Goal: Check status: Check status

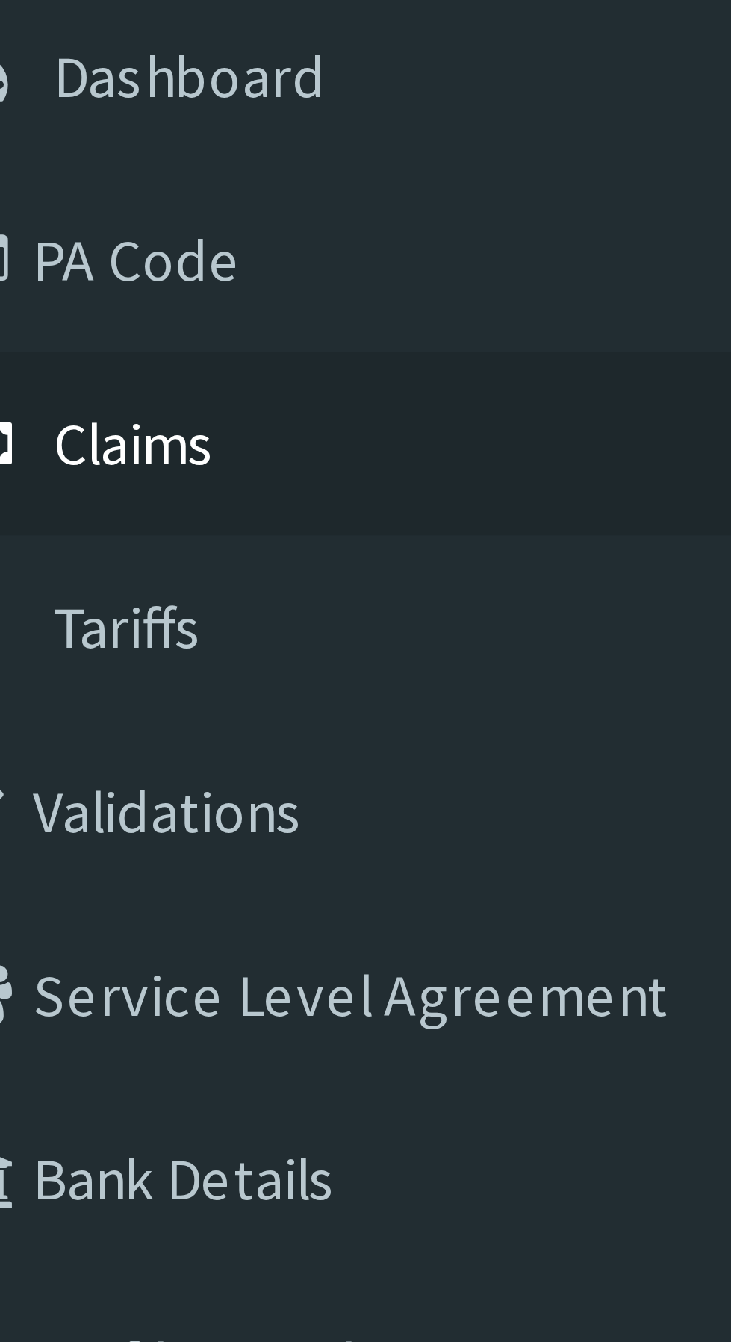
click at [50, 231] on span "Claims" at bounding box center [46, 228] width 29 height 13
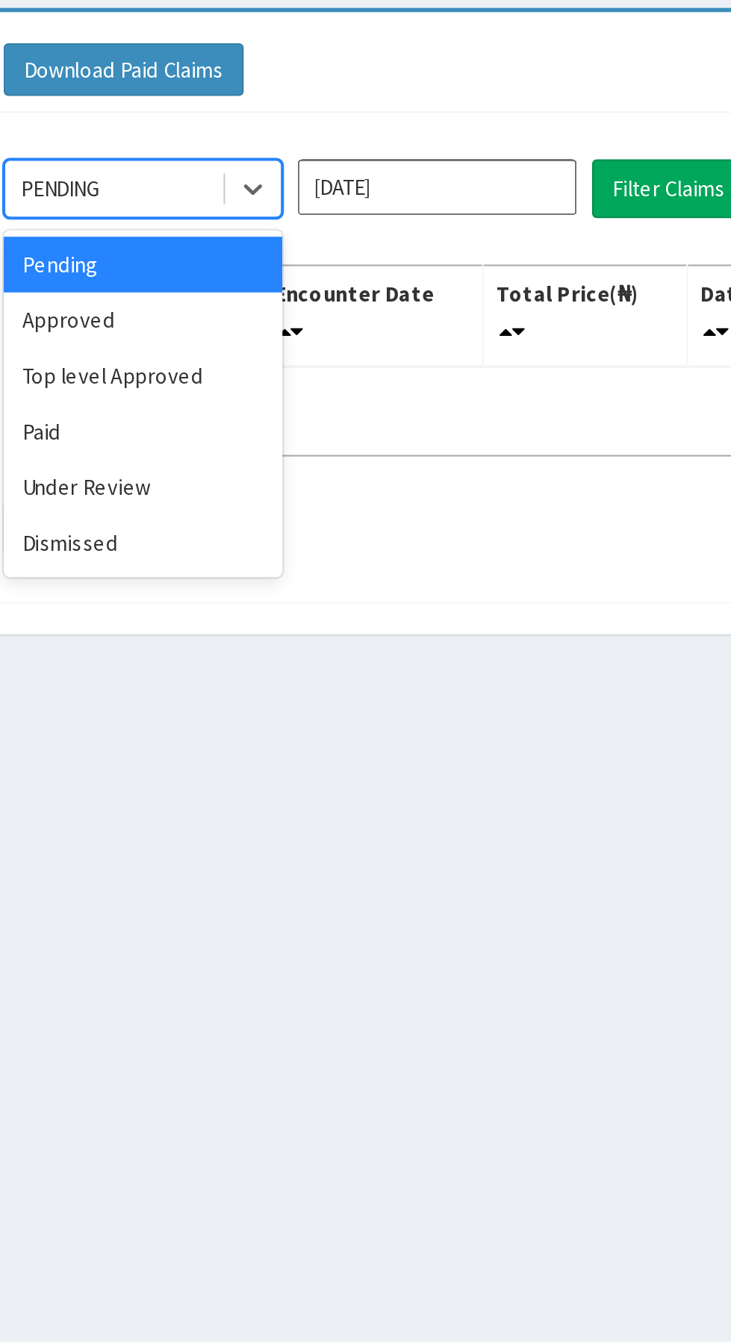
click at [245, 261] on div "Approved" at bounding box center [265, 257] width 134 height 27
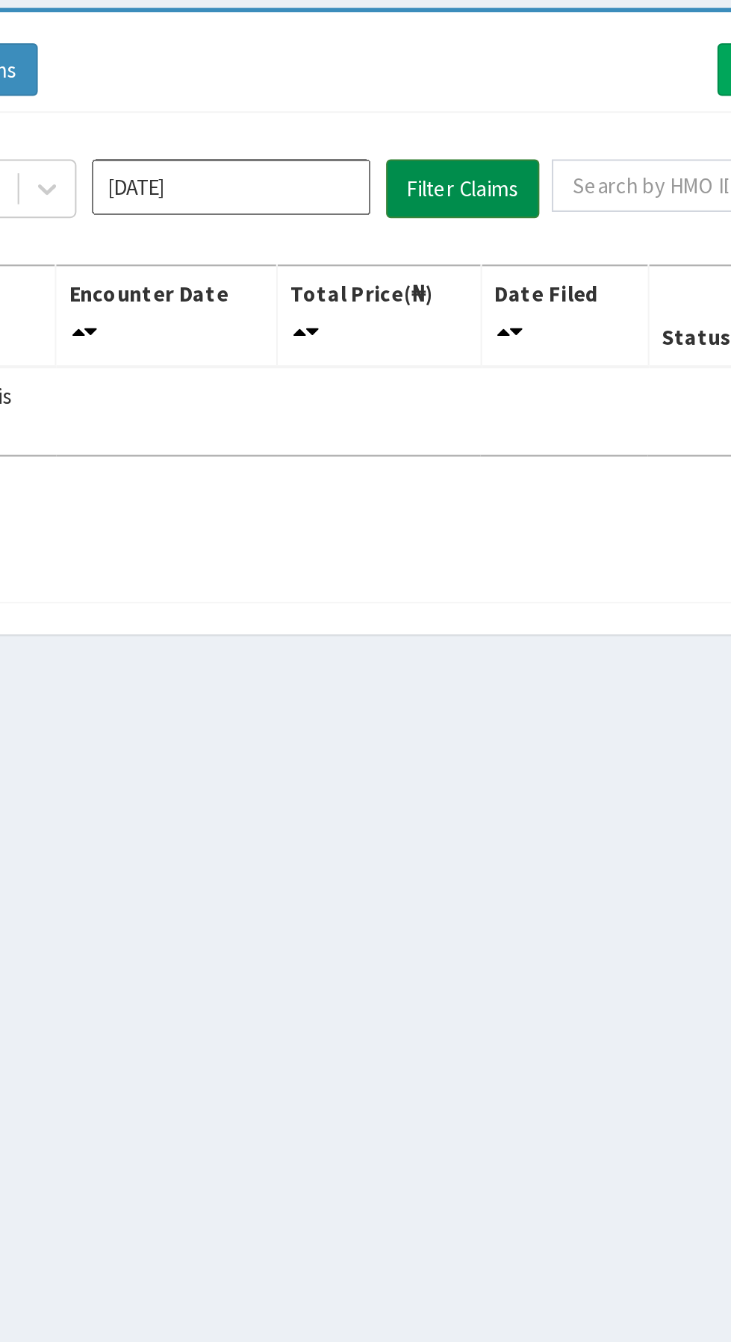
click at [511, 193] on button "Filter Claims" at bounding box center [519, 194] width 74 height 28
